Goal: Task Accomplishment & Management: Use online tool/utility

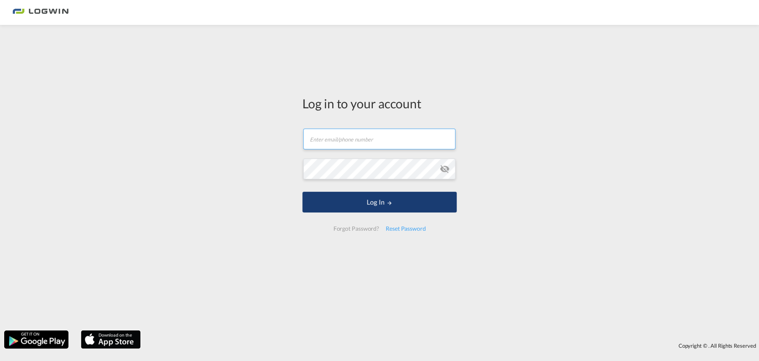
type input "[EMAIL_ADDRESS][PERSON_NAME][DOMAIN_NAME]"
click at [371, 203] on button "Log In" at bounding box center [379, 202] width 154 height 21
